Goal: Task Accomplishment & Management: Use online tool/utility

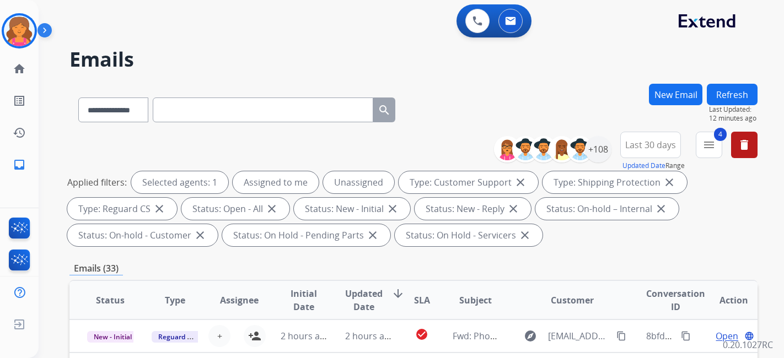
select select "**********"
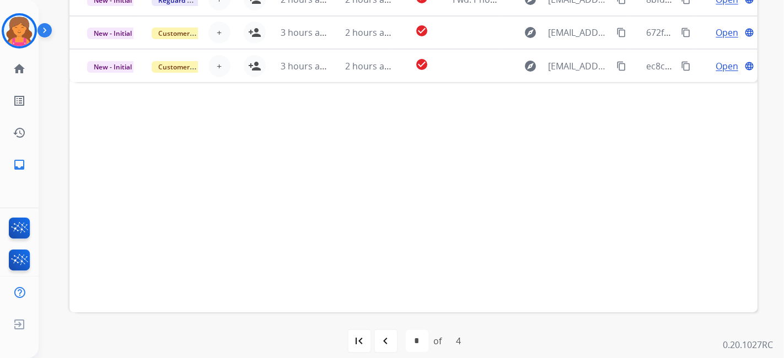
scroll to position [348, 0]
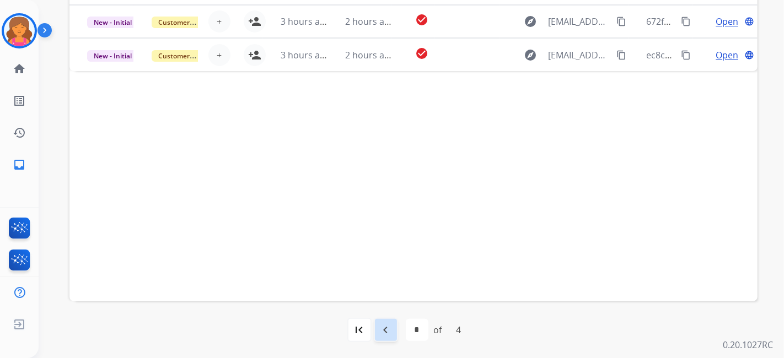
click at [382, 340] on div "navigate_before" at bounding box center [386, 330] width 24 height 24
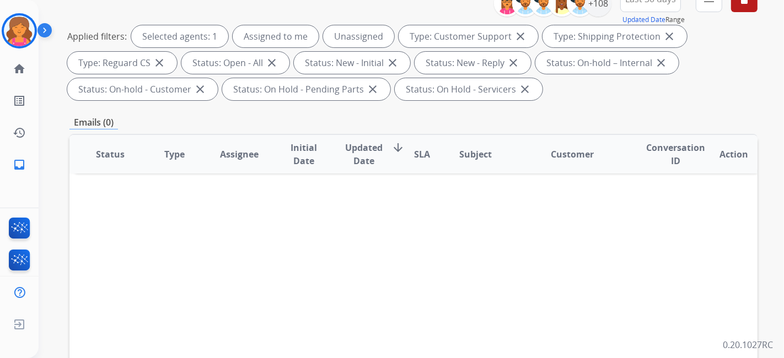
scroll to position [103, 0]
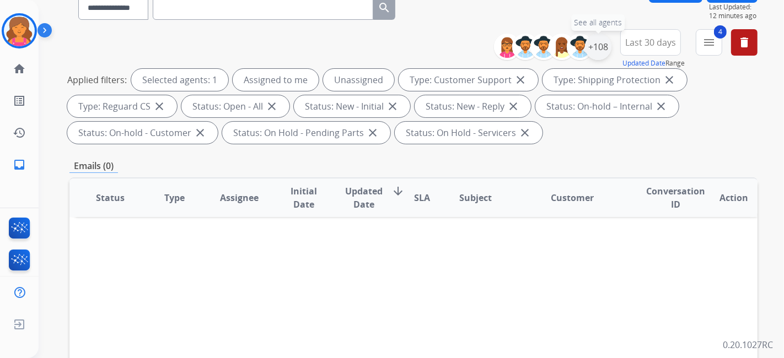
click at [603, 51] on div "+108" at bounding box center [598, 47] width 26 height 26
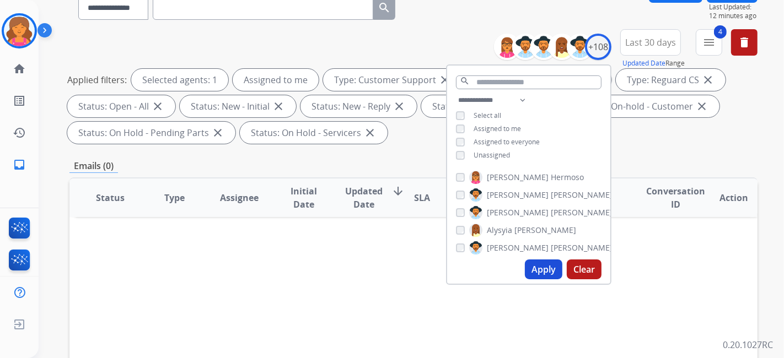
click at [535, 284] on div "**********" at bounding box center [528, 174] width 165 height 221
click at [535, 277] on button "Apply" at bounding box center [543, 270] width 37 height 20
select select "*"
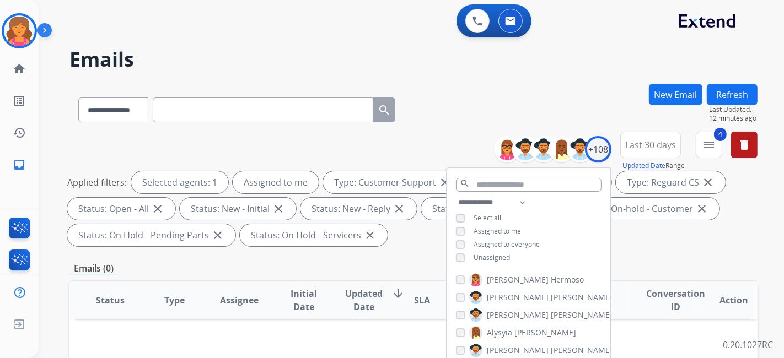
click at [439, 128] on div "**********" at bounding box center [413, 108] width 688 height 48
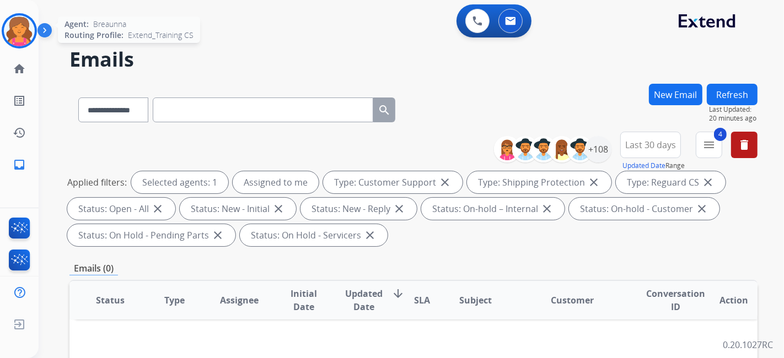
drag, startPoint x: 17, startPoint y: 30, endPoint x: 26, endPoint y: 37, distance: 11.5
click at [17, 30] on img at bounding box center [19, 30] width 31 height 31
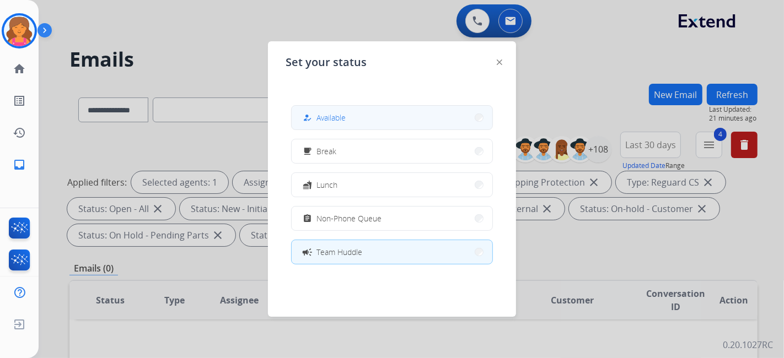
click at [383, 114] on button "how_to_reg Available" at bounding box center [392, 118] width 201 height 24
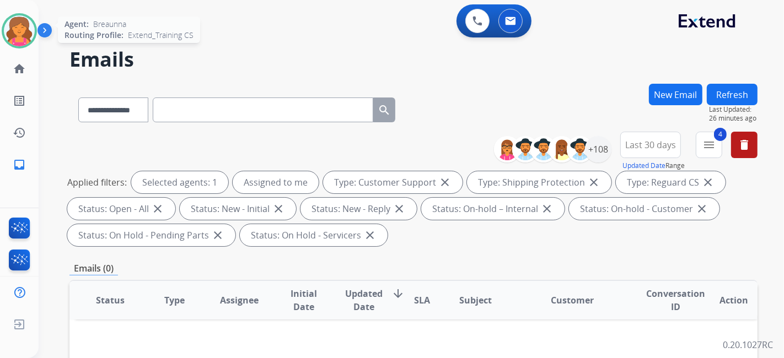
click at [21, 29] on img at bounding box center [19, 30] width 31 height 31
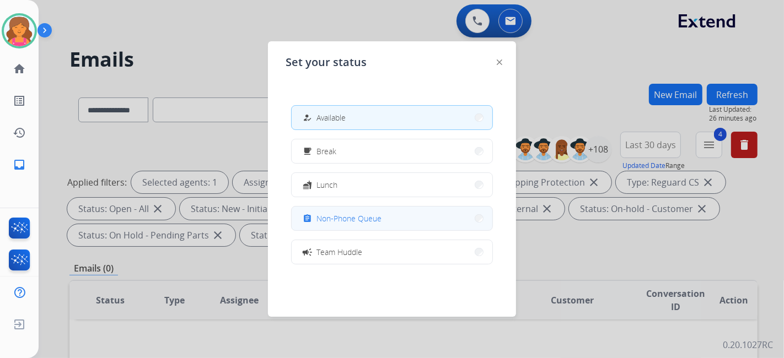
drag, startPoint x: 316, startPoint y: 217, endPoint x: 381, endPoint y: 199, distance: 67.0
click at [318, 217] on div "assignment Non-Phone Queue" at bounding box center [340, 218] width 81 height 13
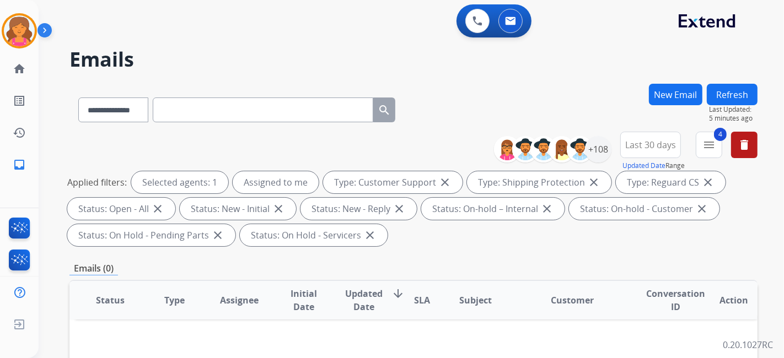
click at [184, 47] on div "**********" at bounding box center [398, 219] width 719 height 358
click at [21, 31] on img at bounding box center [19, 30] width 31 height 31
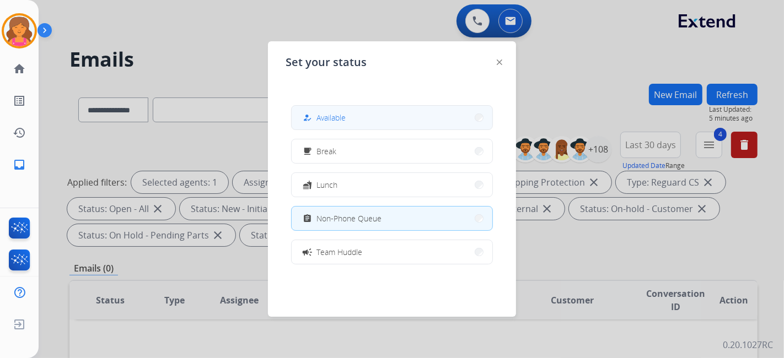
click at [321, 122] on span "Available" at bounding box center [330, 118] width 29 height 12
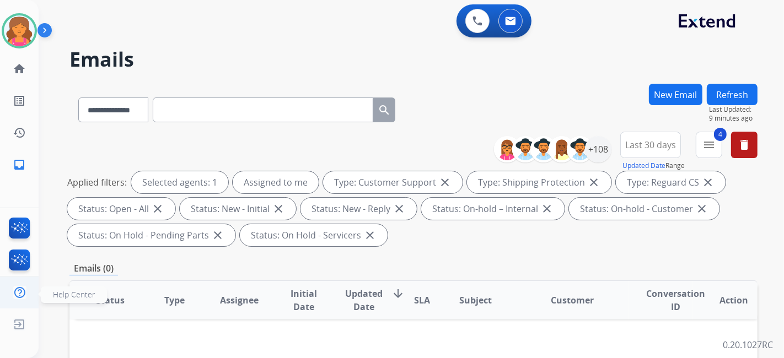
click at [5, 291] on ul "Help Center Help Center" at bounding box center [19, 293] width 39 height 32
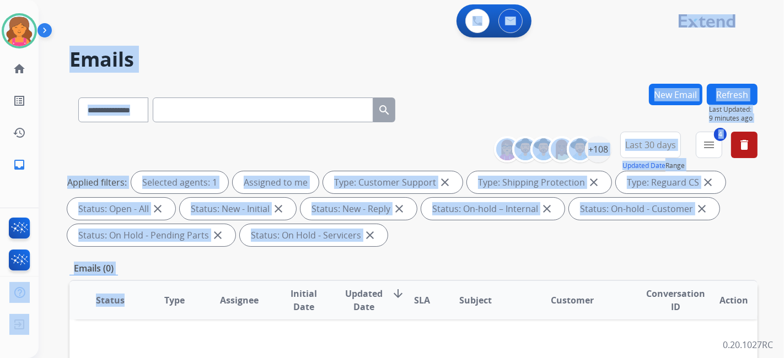
drag, startPoint x: 8, startPoint y: 292, endPoint x: 160, endPoint y: 348, distance: 162.2
click at [160, 348] on div "**********" at bounding box center [392, 179] width 784 height 358
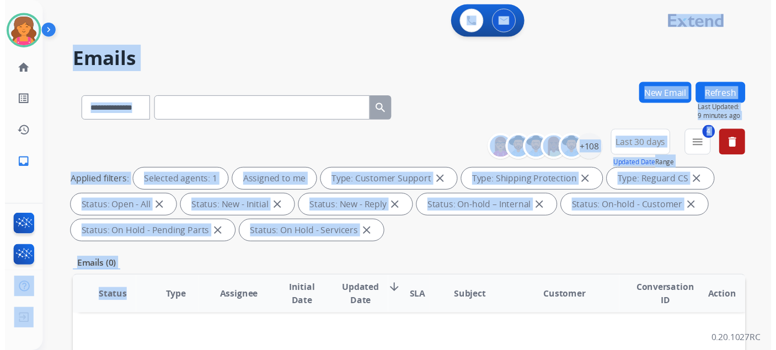
scroll to position [0, 3]
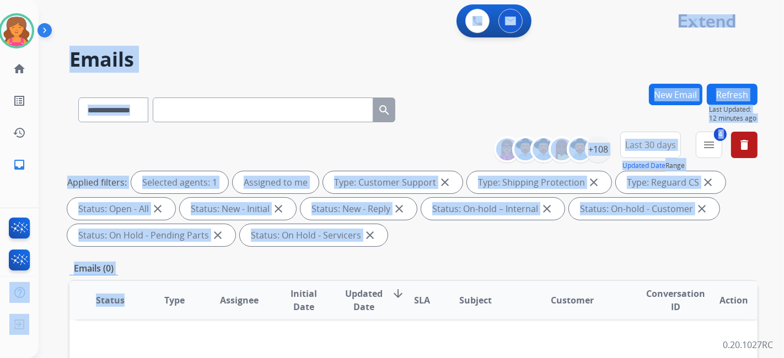
click at [207, 79] on div "**********" at bounding box center [398, 219] width 719 height 358
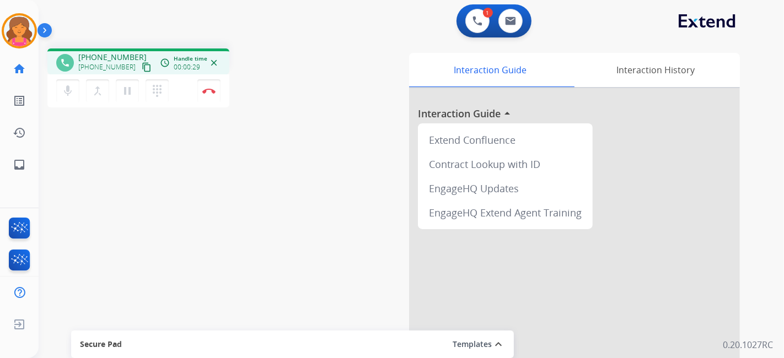
click at [142, 66] on mat-icon "content_copy" at bounding box center [147, 67] width 10 height 10
click at [209, 95] on button "Disconnect" at bounding box center [208, 90] width 23 height 23
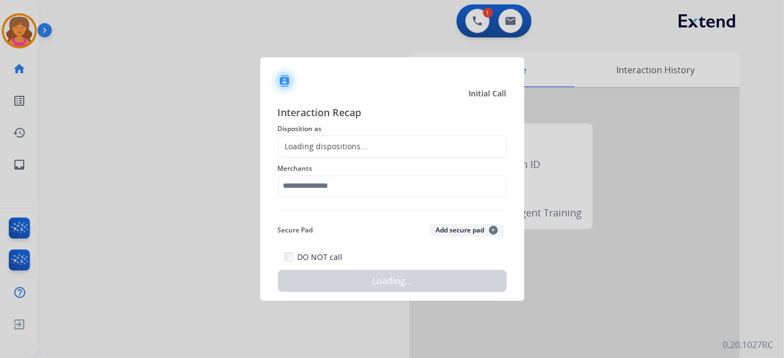
click at [343, 143] on div "Loading dispositions..." at bounding box center [322, 146] width 89 height 11
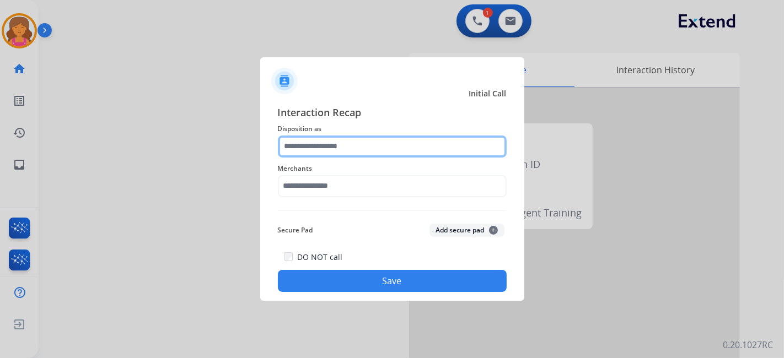
click at [343, 144] on input "text" at bounding box center [392, 147] width 229 height 22
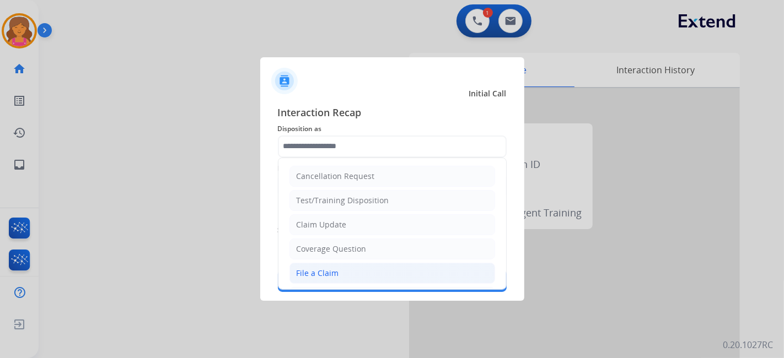
click at [330, 271] on div "File a Claim" at bounding box center [318, 273] width 42 height 11
type input "**********"
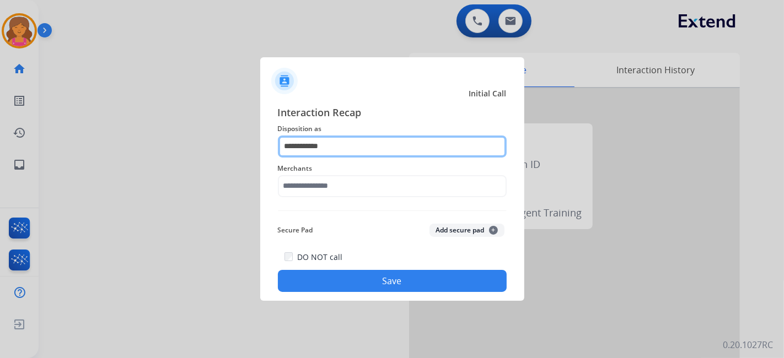
click at [348, 153] on input "**********" at bounding box center [392, 147] width 229 height 22
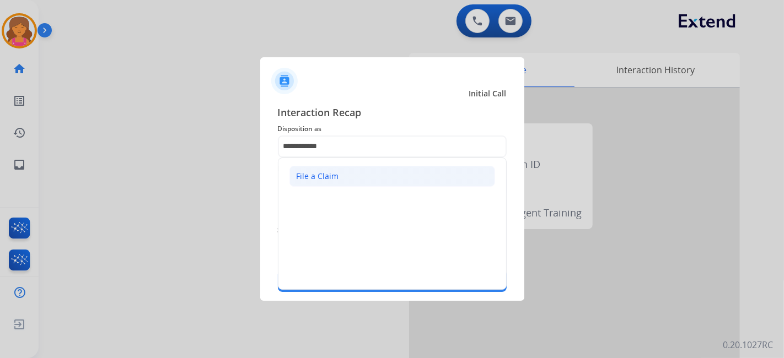
click at [311, 179] on div "File a Claim" at bounding box center [318, 176] width 42 height 11
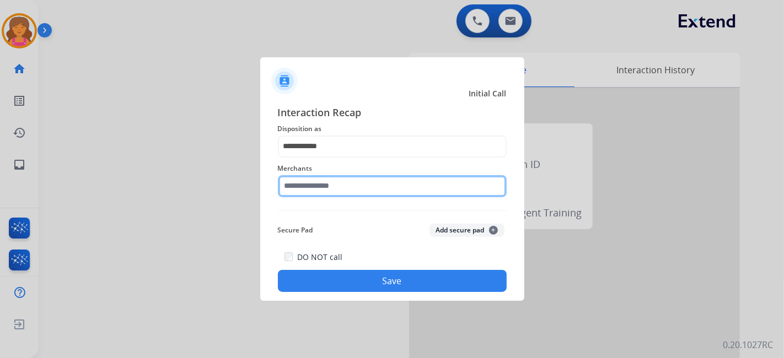
click at [311, 185] on input "text" at bounding box center [392, 186] width 229 height 22
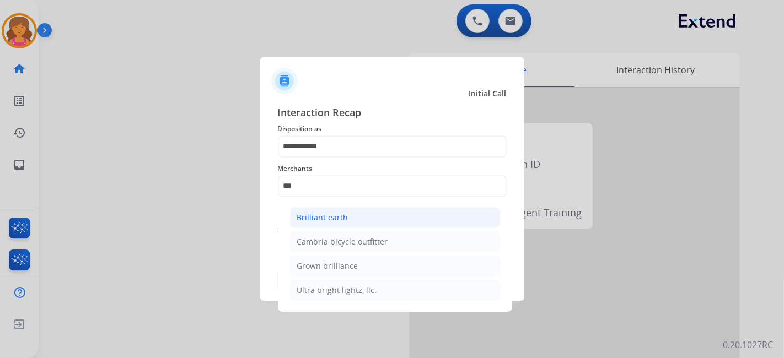
click at [324, 223] on li "Brilliant earth" at bounding box center [395, 217] width 210 height 21
type input "**********"
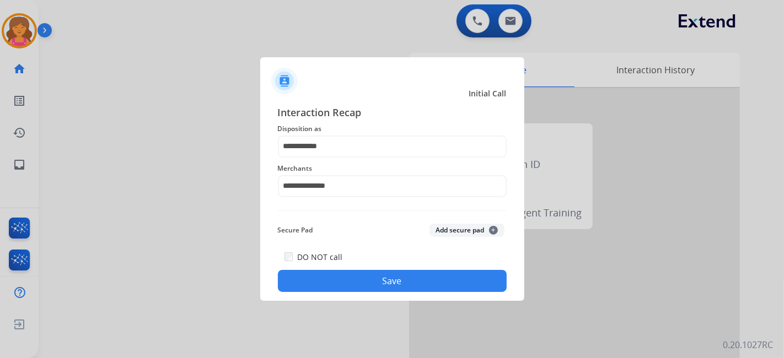
click at [333, 273] on button "Save" at bounding box center [392, 281] width 229 height 22
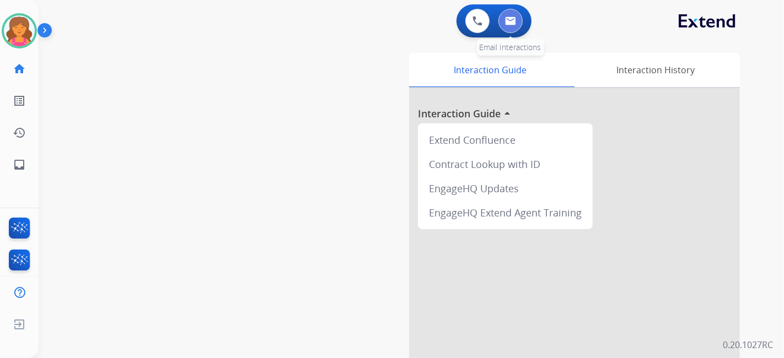
click at [510, 18] on img at bounding box center [510, 21] width 11 height 9
select select "**********"
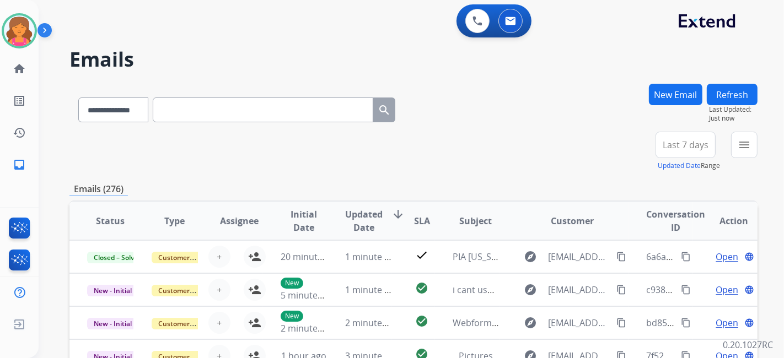
click at [666, 151] on button "Last 7 days" at bounding box center [685, 145] width 60 height 26
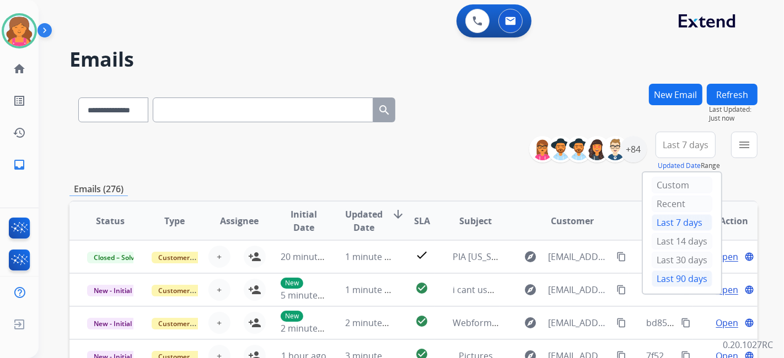
click at [661, 271] on div "Last 90 days" at bounding box center [682, 279] width 61 height 17
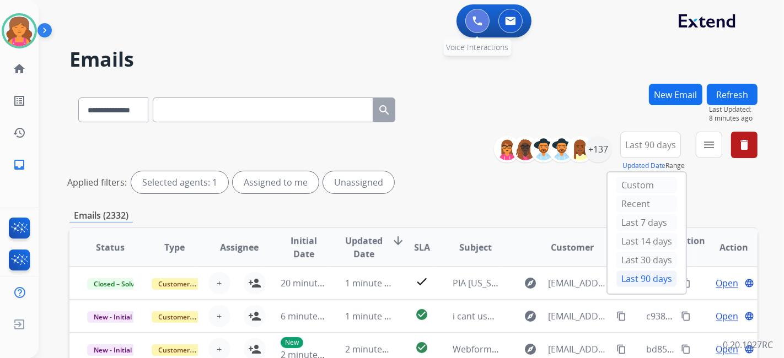
click at [482, 23] on button at bounding box center [477, 21] width 24 height 24
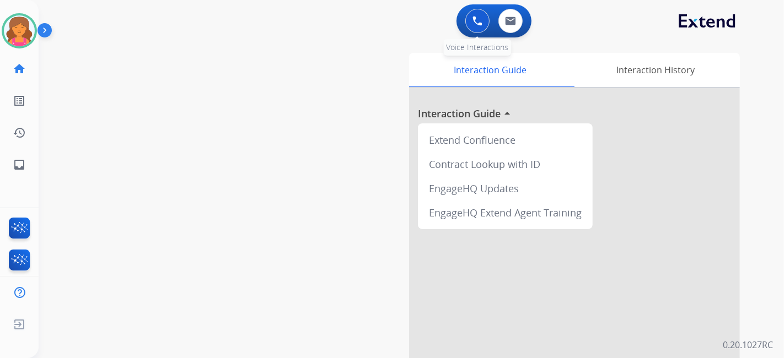
drag, startPoint x: 482, startPoint y: 6, endPoint x: 479, endPoint y: 19, distance: 13.8
click at [479, 19] on div "0 Voice Interactions 0 Email Interactions" at bounding box center [493, 20] width 75 height 33
click at [479, 19] on img at bounding box center [477, 21] width 10 height 10
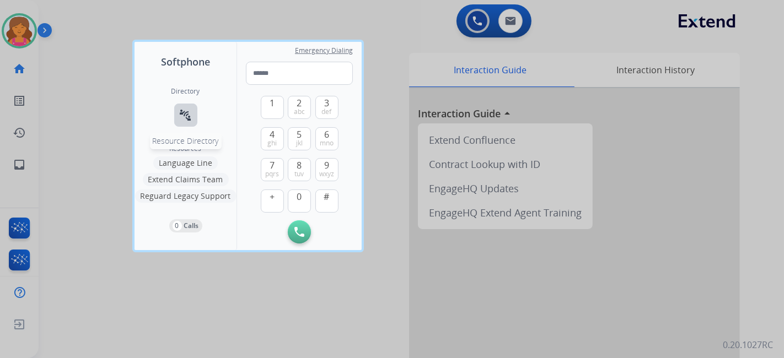
click at [179, 112] on mat-icon "connect_without_contact" at bounding box center [185, 115] width 13 height 13
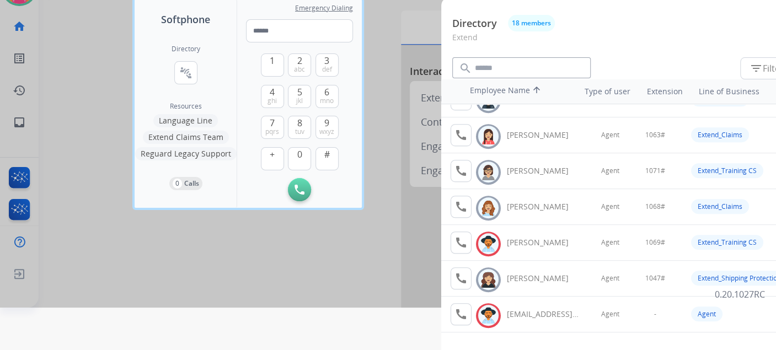
scroll to position [61, 0]
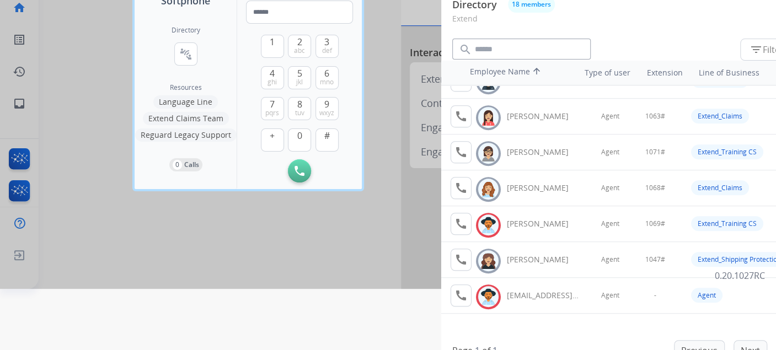
click at [357, 243] on div at bounding box center [388, 114] width 776 height 350
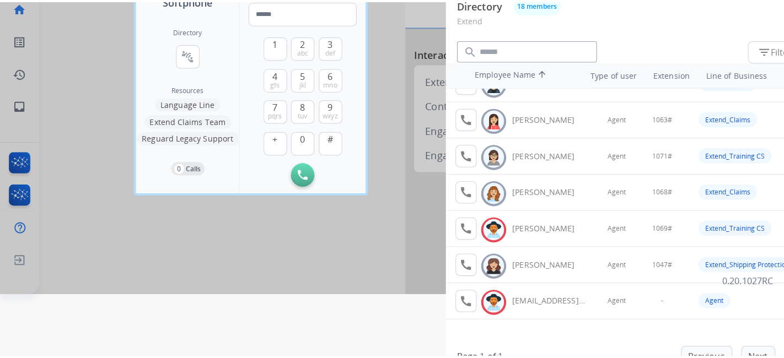
scroll to position [0, 0]
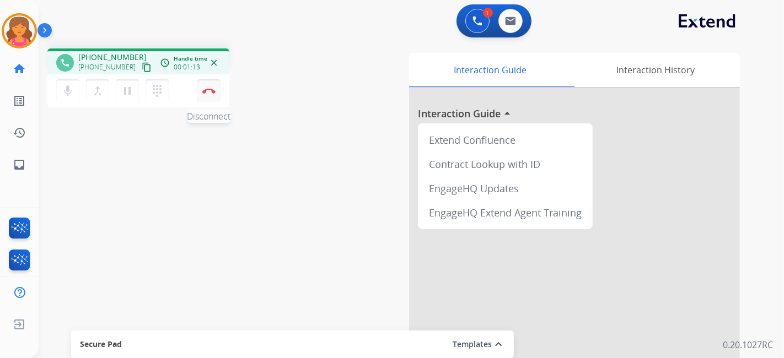
click at [219, 92] on button "Disconnect" at bounding box center [208, 90] width 23 height 23
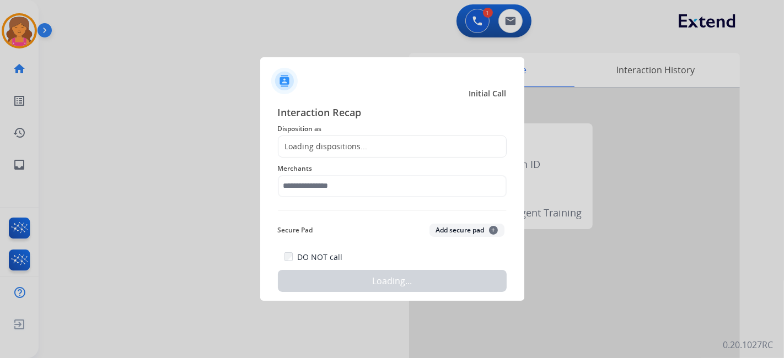
click at [361, 143] on div "Loading dispositions..." at bounding box center [322, 146] width 89 height 11
click at [362, 146] on div "Loading dispositions..." at bounding box center [322, 146] width 89 height 11
click at [361, 147] on div "Loading dispositions..." at bounding box center [322, 146] width 89 height 11
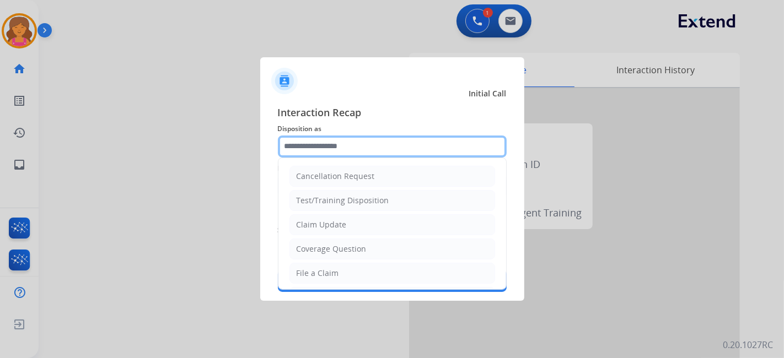
click at [350, 145] on input "text" at bounding box center [392, 147] width 229 height 22
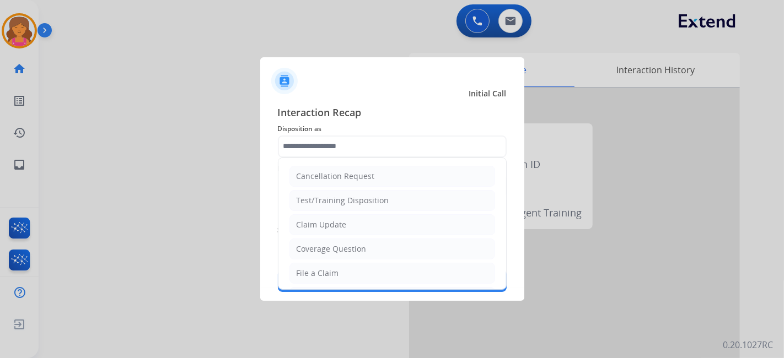
drag, startPoint x: 353, startPoint y: 275, endPoint x: 335, endPoint y: 245, distance: 34.9
click at [353, 274] on li "File a Claim" at bounding box center [392, 273] width 206 height 21
type input "**********"
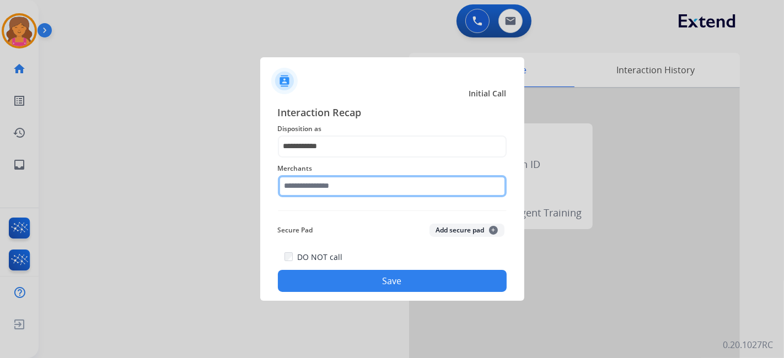
click at [327, 195] on div "Merchants" at bounding box center [392, 180] width 229 height 44
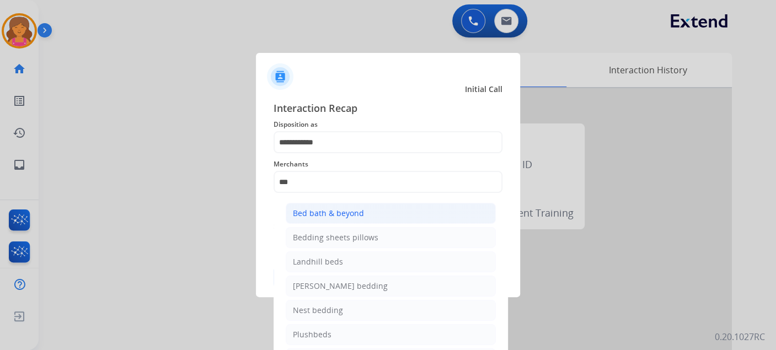
click at [331, 208] on div "Bed bath & beyond" at bounding box center [328, 213] width 71 height 11
type input "**********"
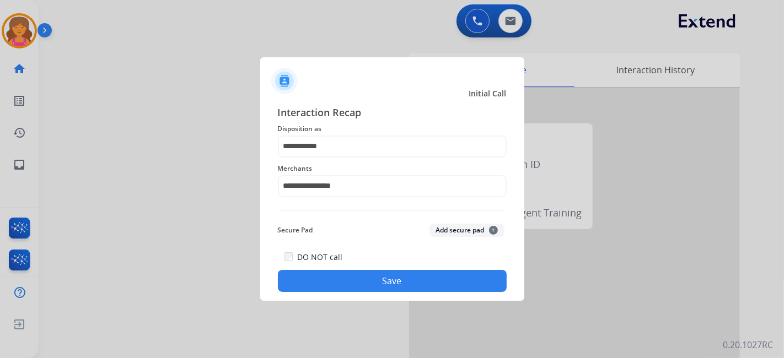
drag, startPoint x: 332, startPoint y: 256, endPoint x: 330, endPoint y: 298, distance: 41.4
click at [331, 289] on div "DO NOT call Save" at bounding box center [392, 271] width 229 height 42
click at [329, 298] on div "**********" at bounding box center [392, 199] width 264 height 206
click at [330, 287] on button "Save" at bounding box center [392, 281] width 229 height 22
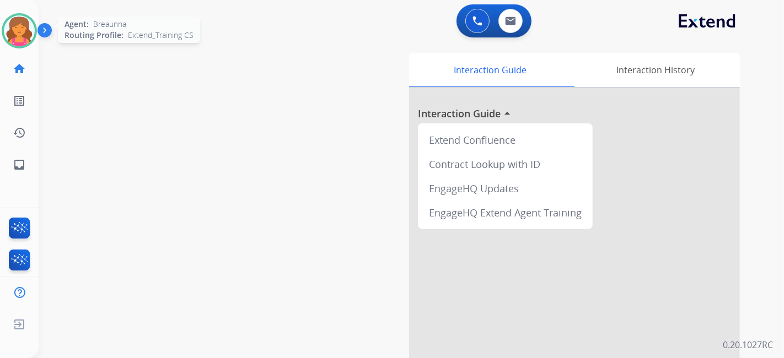
click at [28, 20] on img at bounding box center [19, 30] width 31 height 31
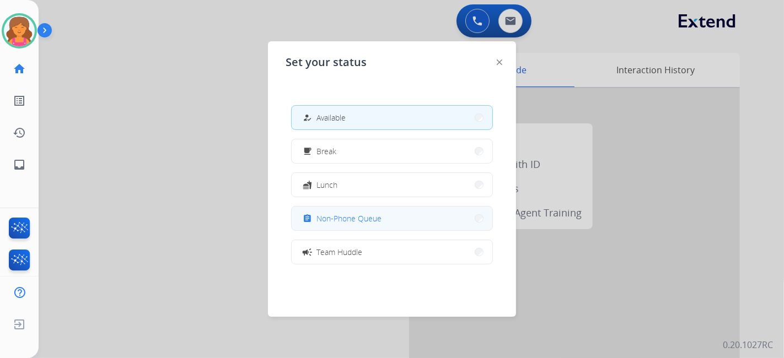
click at [375, 218] on span "Non-Phone Queue" at bounding box center [348, 219] width 65 height 12
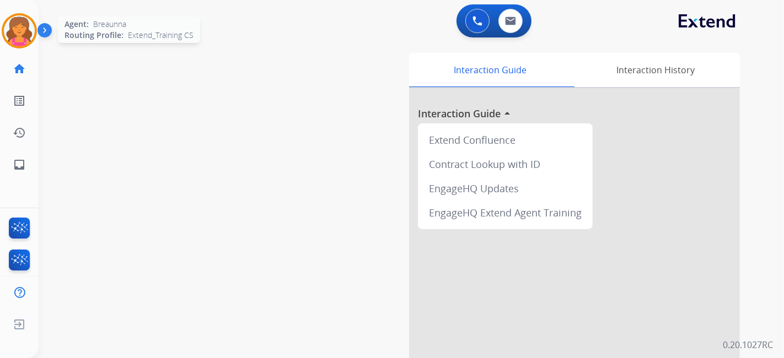
click at [19, 32] on img at bounding box center [19, 30] width 31 height 31
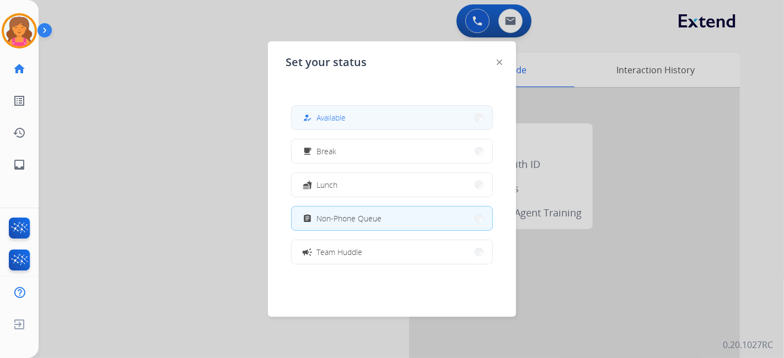
click at [352, 110] on button "how_to_reg Available" at bounding box center [392, 118] width 201 height 24
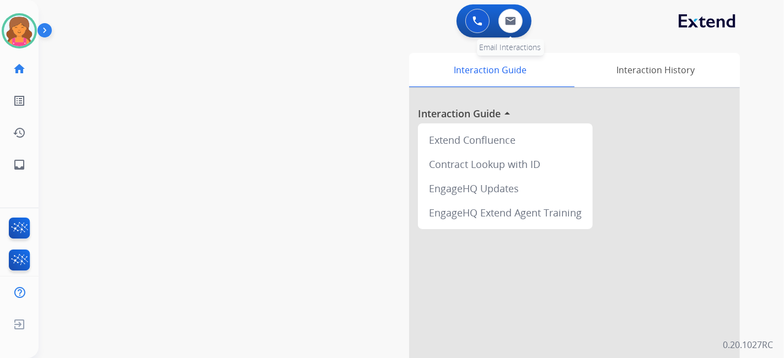
click at [517, 32] on div "0 Email Interactions" at bounding box center [510, 21] width 33 height 24
click at [501, 18] on button at bounding box center [510, 21] width 24 height 24
select select "**********"
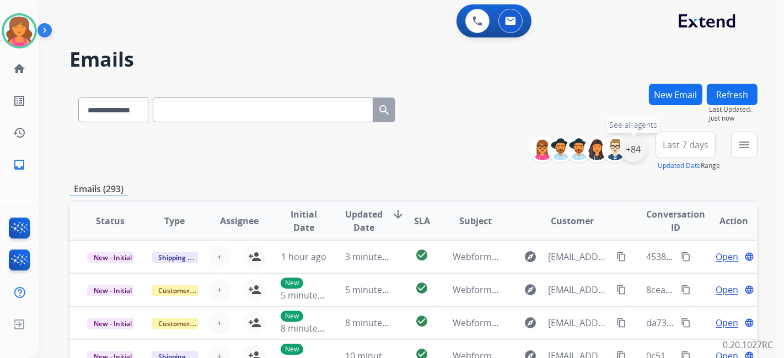
click at [630, 157] on div "+84" at bounding box center [633, 149] width 26 height 26
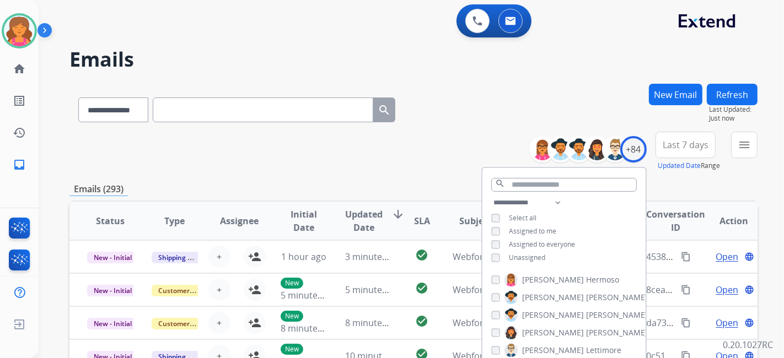
click at [686, 150] on button "Last 7 days" at bounding box center [685, 145] width 60 height 26
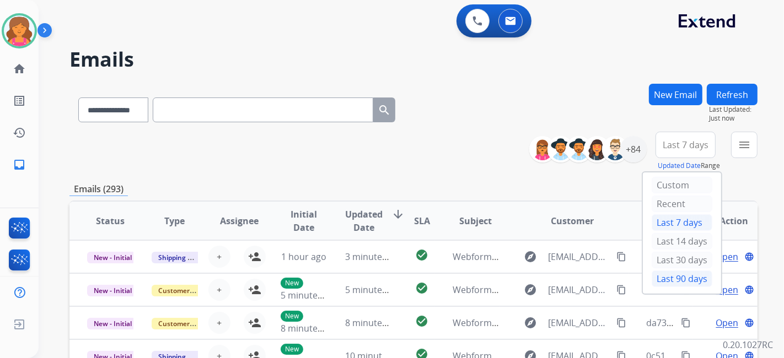
click at [671, 281] on div "Last 90 days" at bounding box center [682, 279] width 61 height 17
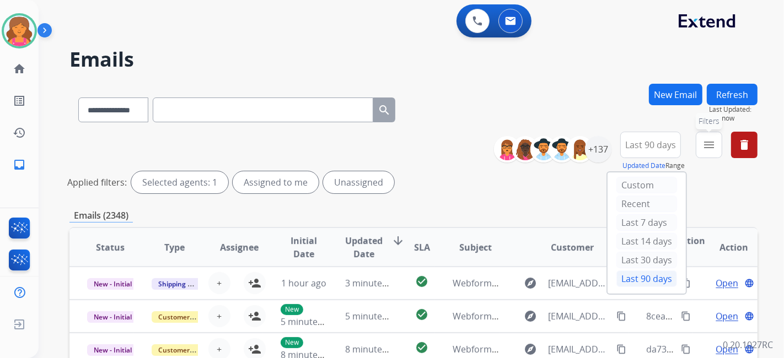
click at [714, 140] on mat-icon "menu" at bounding box center [708, 144] width 13 height 13
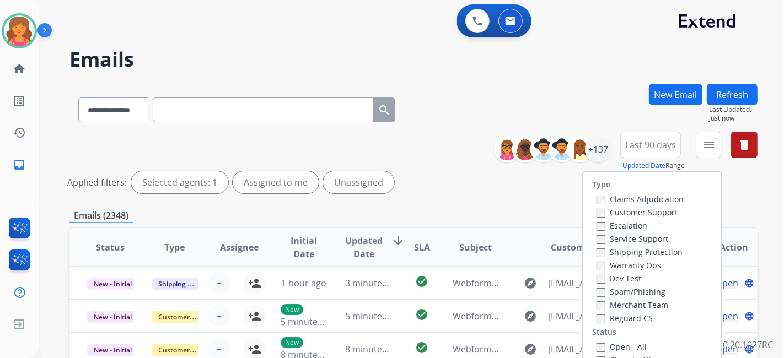
click at [649, 210] on label "Customer Support" at bounding box center [636, 212] width 81 height 10
click at [645, 254] on label "Shipping Protection" at bounding box center [639, 252] width 86 height 10
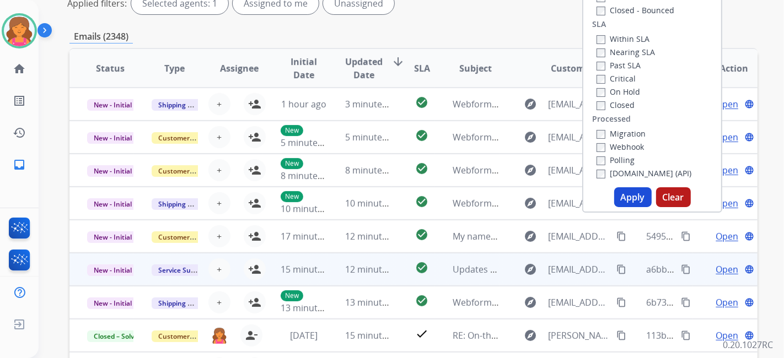
scroll to position [184, 0]
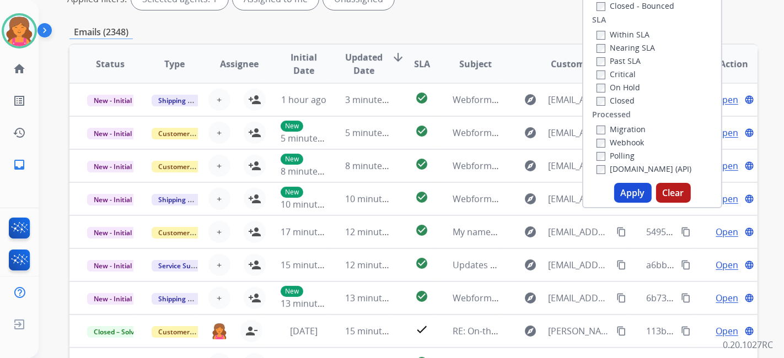
click at [627, 190] on button "Apply" at bounding box center [632, 193] width 37 height 20
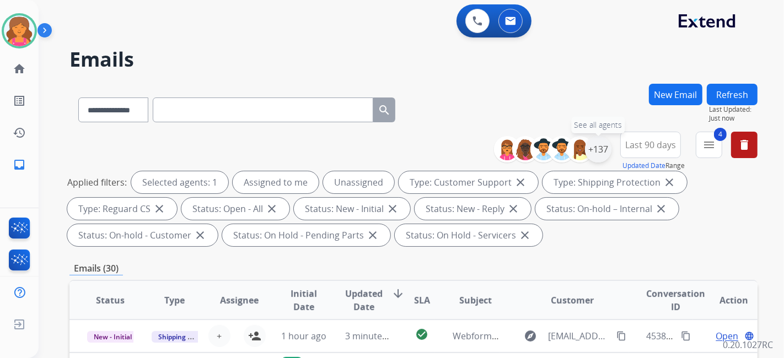
click at [606, 145] on div "+137" at bounding box center [598, 149] width 26 height 26
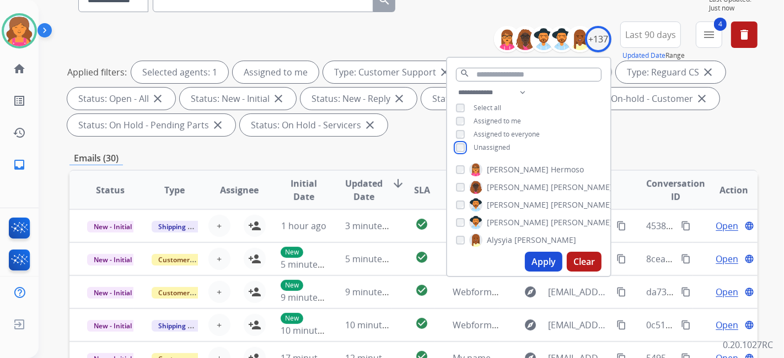
scroll to position [122, 0]
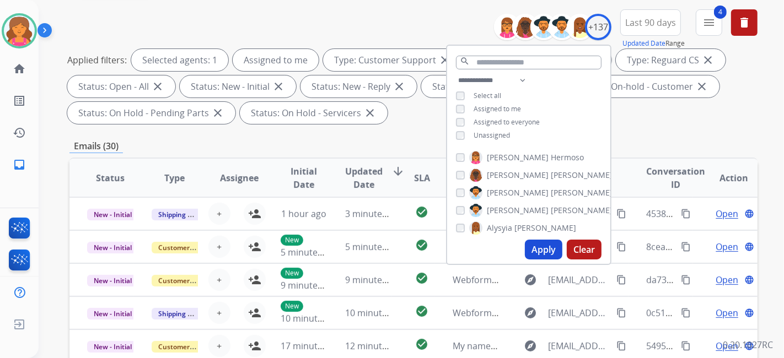
click at [540, 244] on button "Apply" at bounding box center [543, 250] width 37 height 20
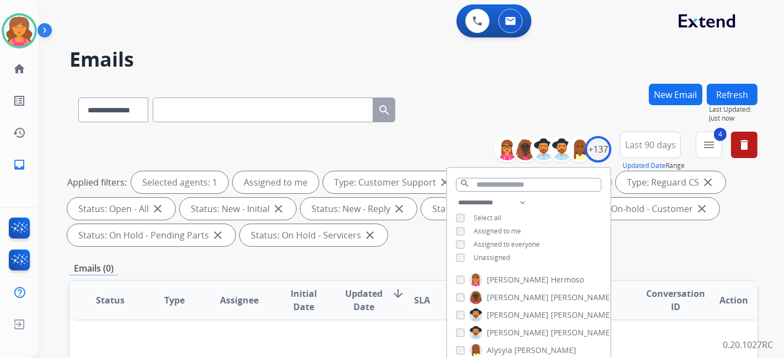
click at [572, 90] on div "**********" at bounding box center [413, 108] width 688 height 48
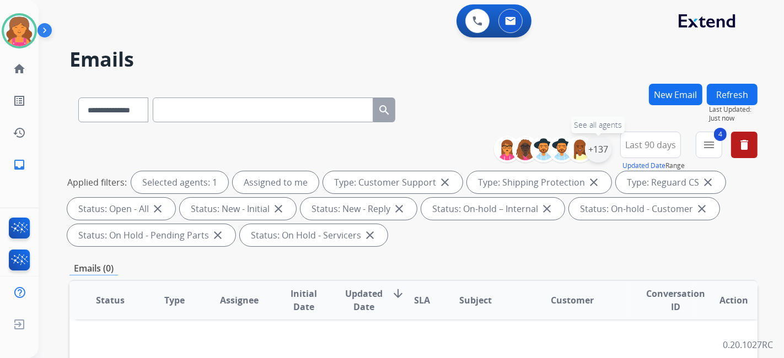
click at [594, 146] on div "+137" at bounding box center [598, 149] width 26 height 26
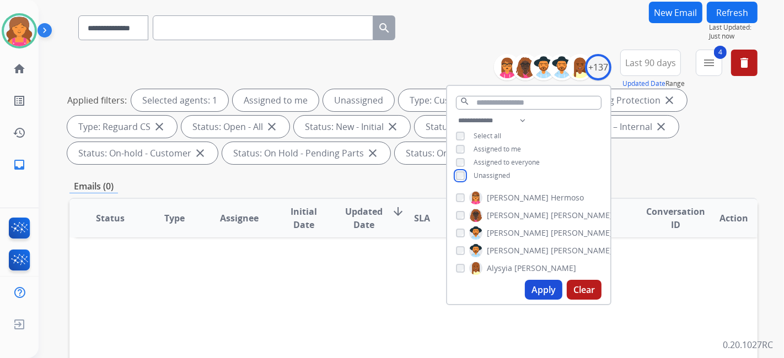
scroll to position [122, 0]
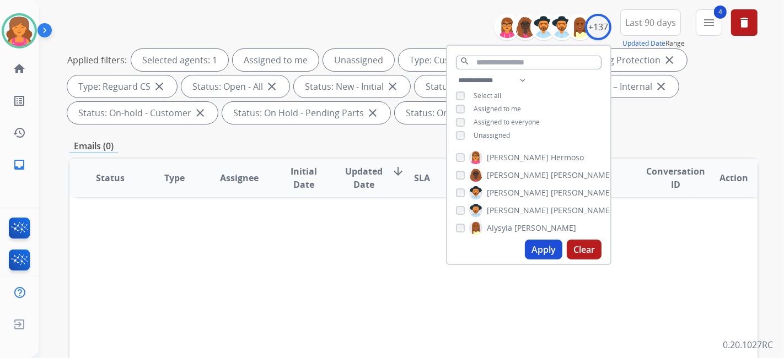
click at [539, 257] on button "Apply" at bounding box center [543, 250] width 37 height 20
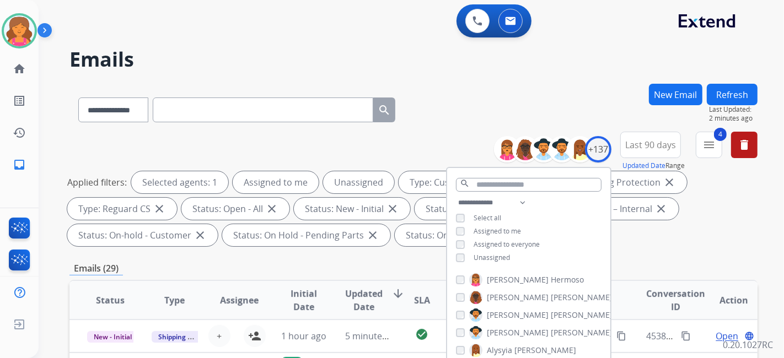
click at [458, 88] on div "**********" at bounding box center [413, 108] width 688 height 48
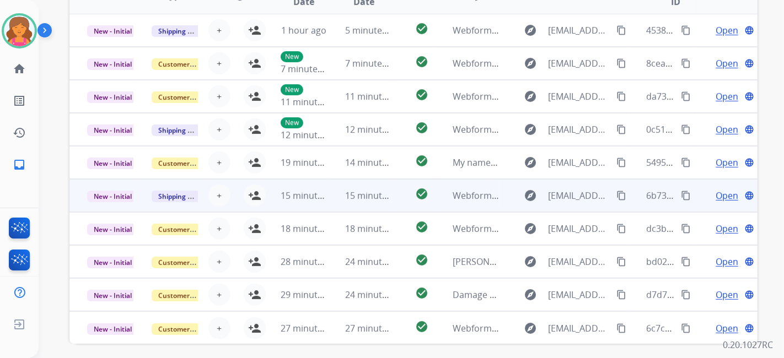
scroll to position [306, 0]
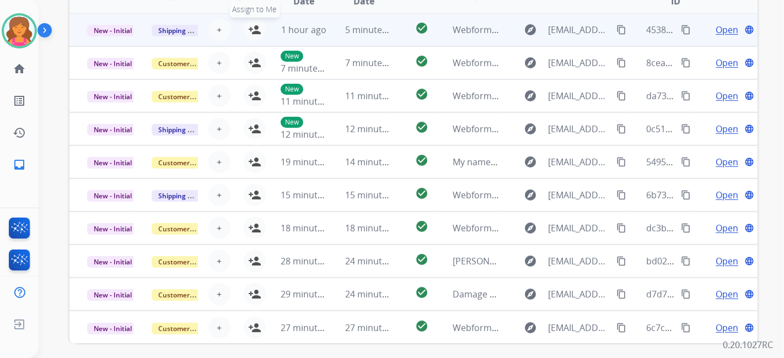
click at [254, 26] on mat-icon "person_add" at bounding box center [254, 29] width 13 height 13
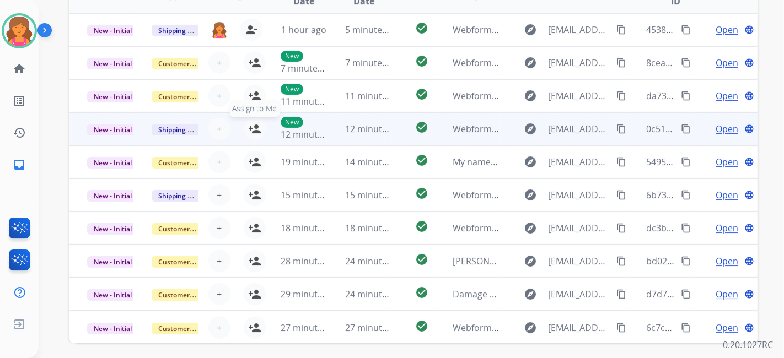
click at [250, 124] on mat-icon "person_add" at bounding box center [254, 128] width 13 height 13
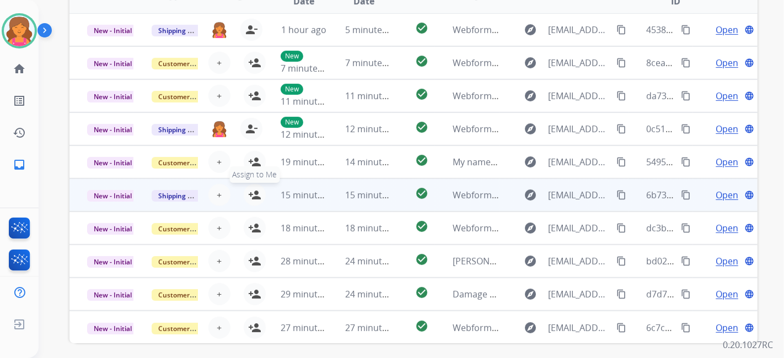
click at [257, 196] on mat-icon "person_add" at bounding box center [254, 195] width 13 height 13
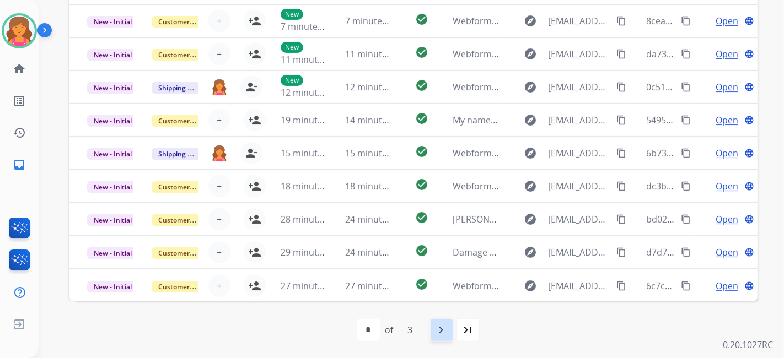
click at [436, 325] on mat-icon "navigate_next" at bounding box center [441, 330] width 13 height 13
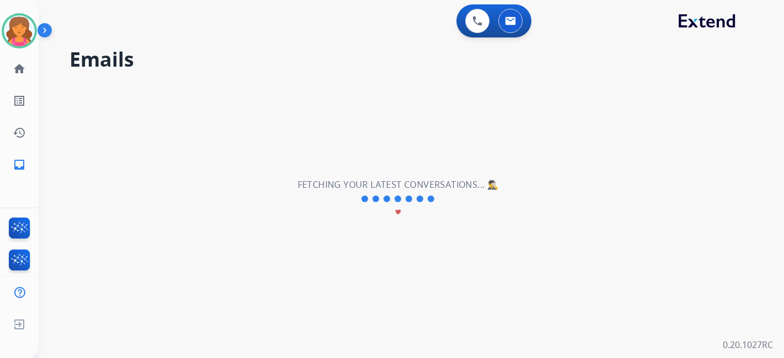
select select "*"
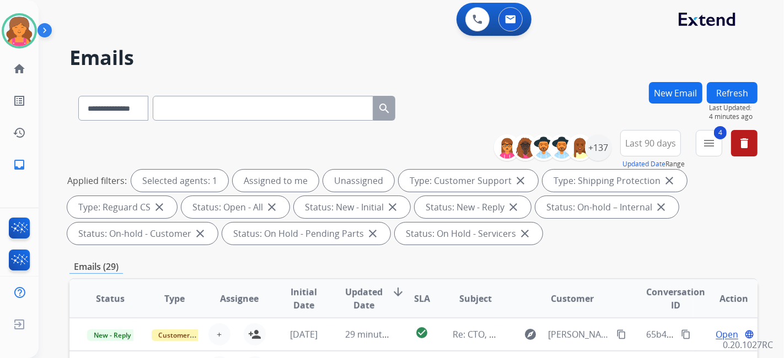
scroll to position [0, 0]
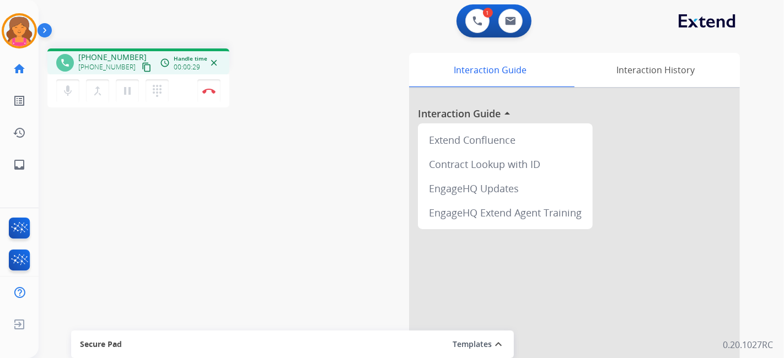
click at [142, 62] on mat-icon "content_copy" at bounding box center [147, 67] width 10 height 10
click at [211, 92] on img at bounding box center [208, 91] width 13 height 6
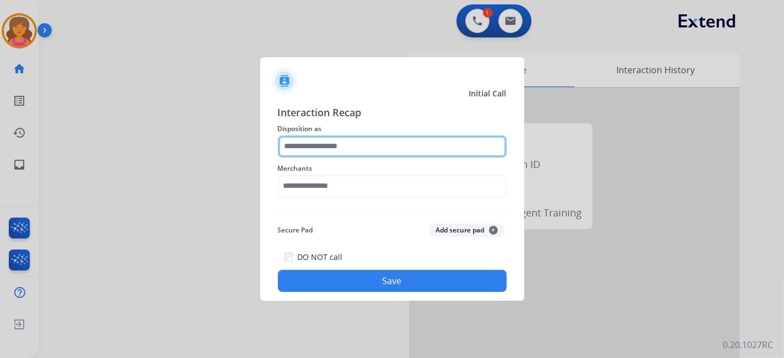
click at [325, 140] on input "text" at bounding box center [392, 147] width 229 height 22
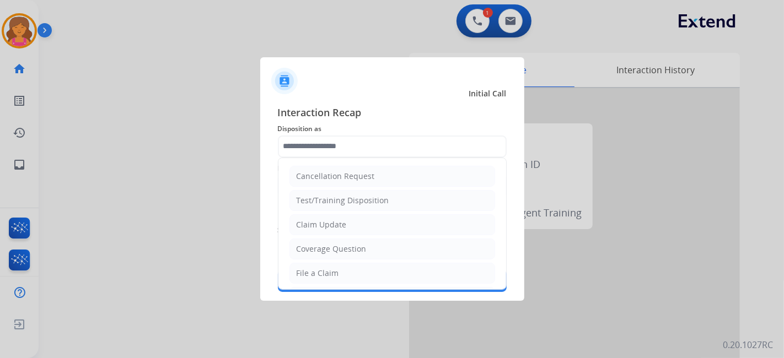
drag, startPoint x: 315, startPoint y: 268, endPoint x: 307, endPoint y: 211, distance: 57.9
click at [315, 268] on div "File a Claim" at bounding box center [318, 273] width 42 height 11
type input "**********"
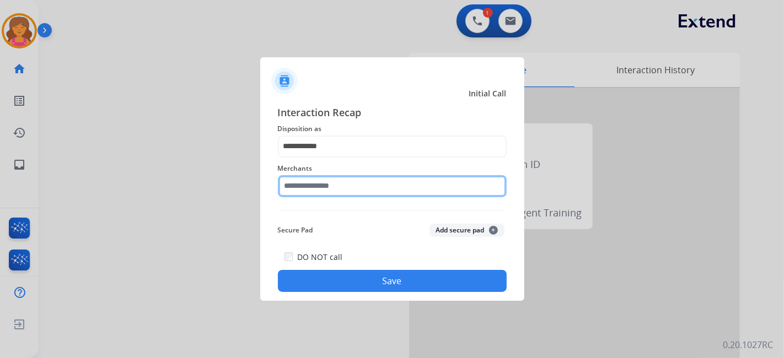
click at [305, 185] on input "text" at bounding box center [392, 186] width 229 height 22
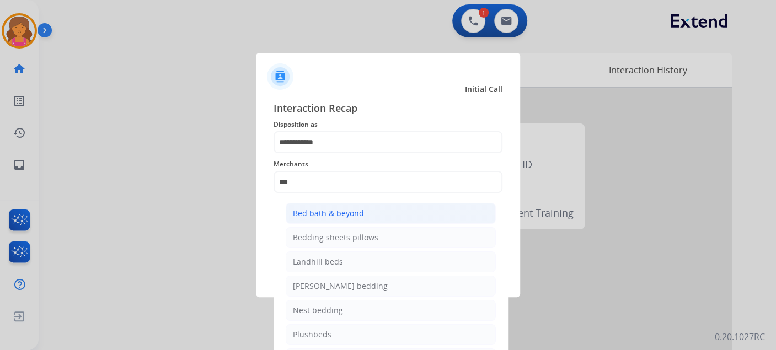
click at [315, 208] on div "Bed bath & beyond" at bounding box center [328, 213] width 71 height 11
type input "**********"
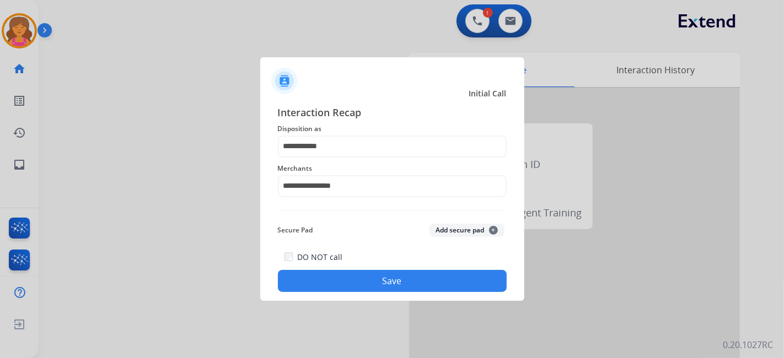
click at [330, 275] on button "Save" at bounding box center [392, 281] width 229 height 22
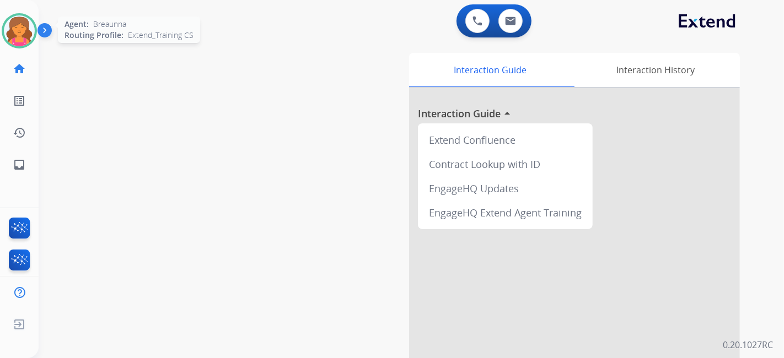
drag, startPoint x: 11, startPoint y: 21, endPoint x: 20, endPoint y: 34, distance: 15.3
click at [11, 21] on img at bounding box center [19, 30] width 31 height 31
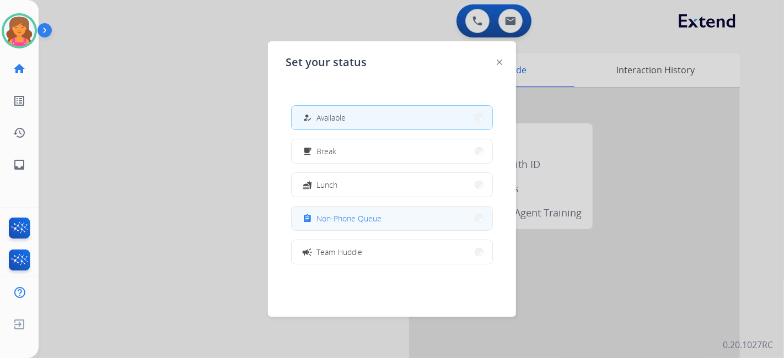
click at [315, 213] on div "assignment" at bounding box center [308, 218] width 16 height 13
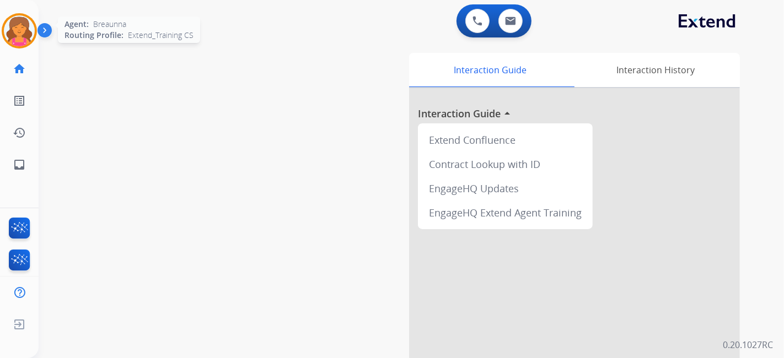
click at [15, 37] on img at bounding box center [19, 30] width 31 height 31
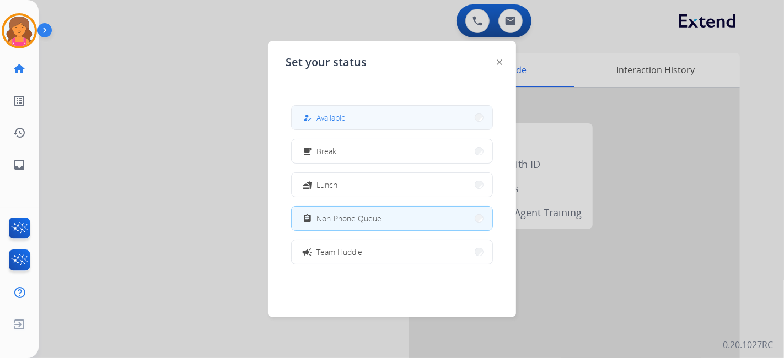
click at [310, 119] on mat-icon "how_to_reg" at bounding box center [307, 117] width 9 height 9
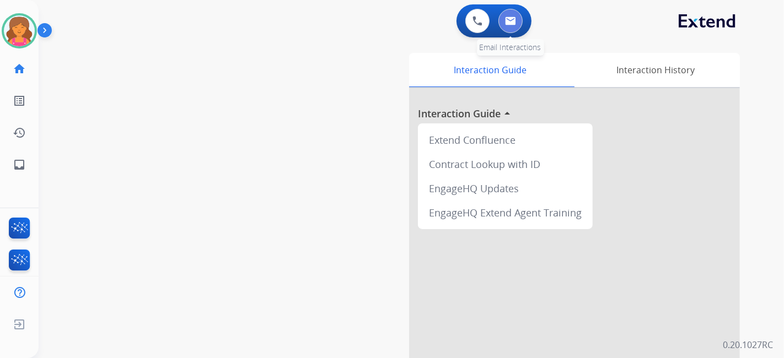
click at [505, 24] on img at bounding box center [510, 21] width 11 height 9
select select "**********"
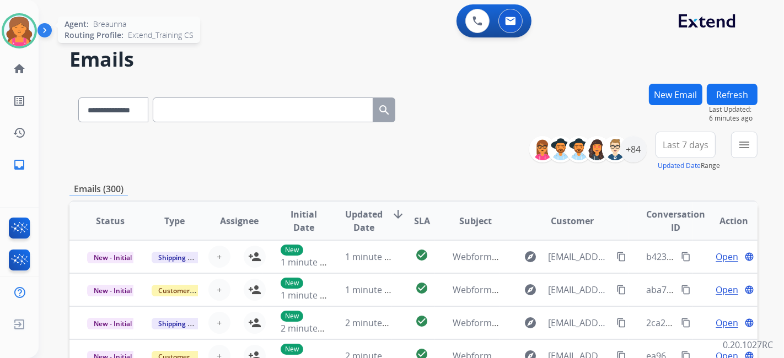
click at [26, 26] on img at bounding box center [19, 30] width 31 height 31
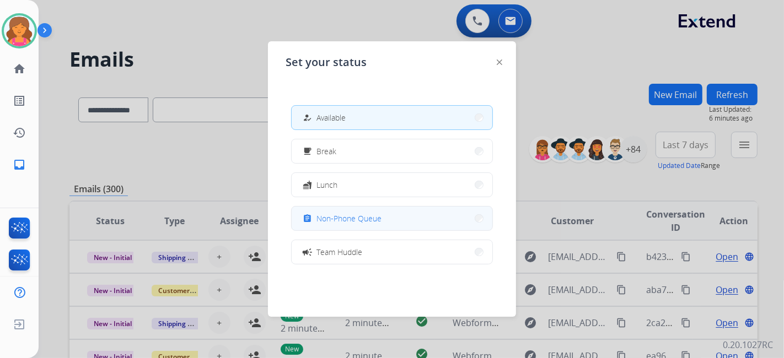
click at [358, 227] on button "assignment Non-Phone Queue" at bounding box center [392, 219] width 201 height 24
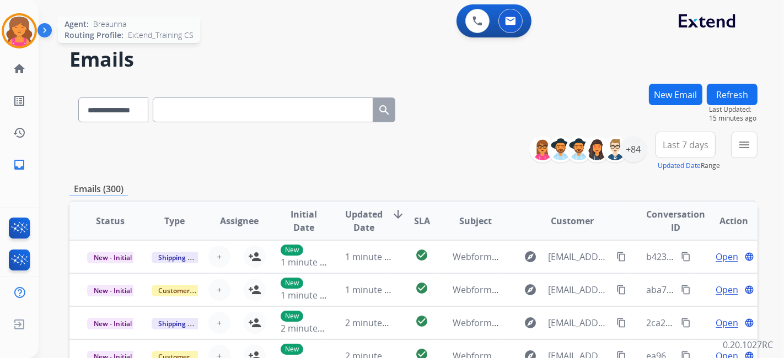
drag, startPoint x: 4, startPoint y: 43, endPoint x: 14, endPoint y: 42, distance: 9.9
click at [8, 45] on div "Agent: [PERSON_NAME] Profile: Extend_Training CS" at bounding box center [19, 30] width 35 height 35
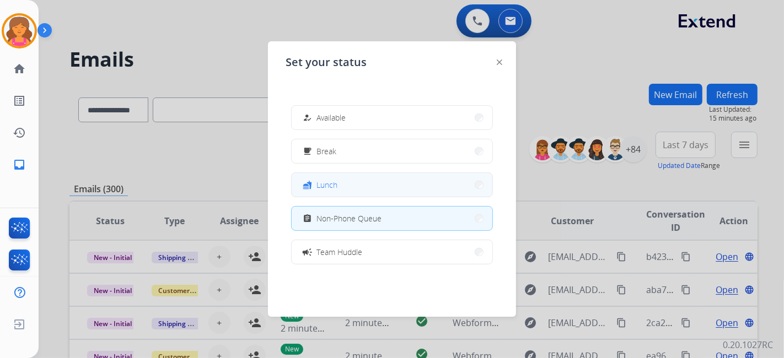
click at [326, 182] on span "Lunch" at bounding box center [326, 185] width 21 height 12
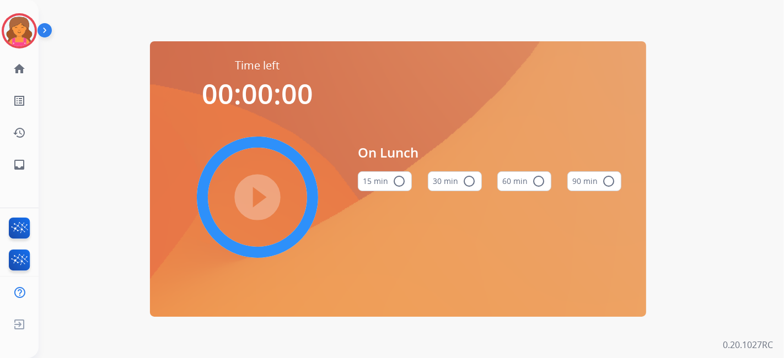
click at [499, 179] on button "60 min radio_button_unchecked" at bounding box center [524, 181] width 54 height 20
click at [255, 193] on mat-icon "play_circle_filled" at bounding box center [257, 197] width 13 height 13
